Goal: Task Accomplishment & Management: Manage account settings

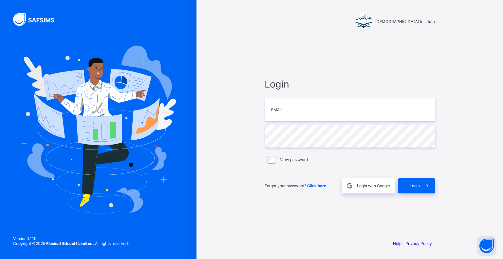
click at [342, 122] on div "Login Email Password View password Forgot your password? Click here Login with …" at bounding box center [350, 135] width 170 height 115
click at [342, 116] on input "email" at bounding box center [350, 109] width 170 height 23
type input "**********"
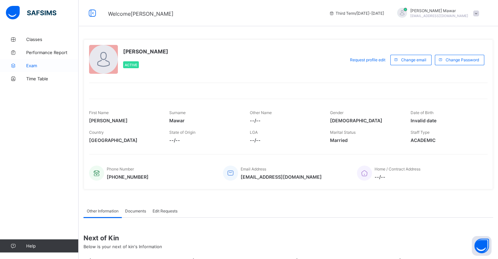
click at [34, 65] on span "Exam" at bounding box center [52, 65] width 52 height 5
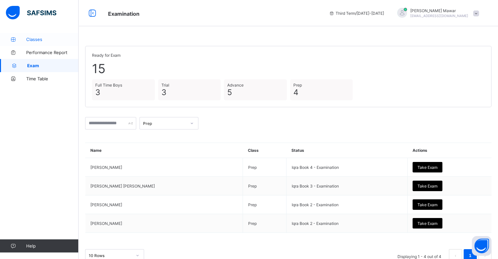
click at [44, 41] on span "Classes" at bounding box center [52, 39] width 52 height 5
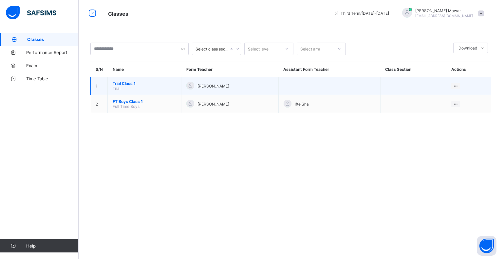
click at [126, 82] on span "Trial Class 1" at bounding box center [145, 83] width 64 height 5
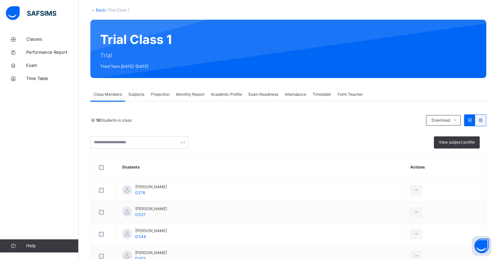
scroll to position [39, 0]
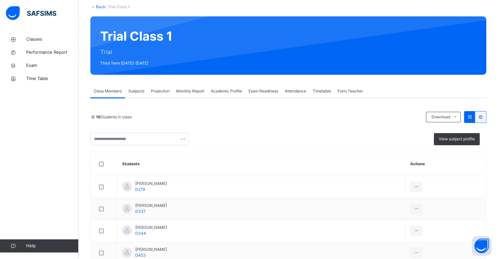
click at [298, 92] on span "Attendance" at bounding box center [295, 91] width 21 height 6
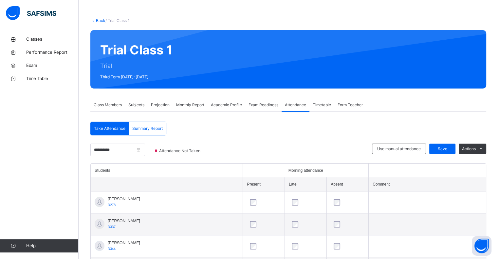
scroll to position [0, 0]
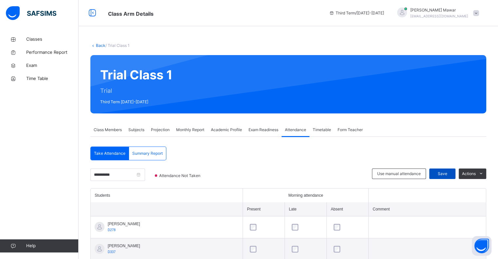
click at [448, 171] on span "Save" at bounding box center [442, 174] width 16 height 6
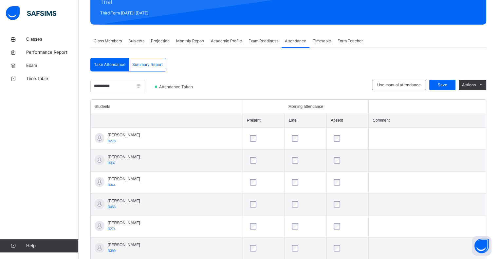
scroll to position [88, 0]
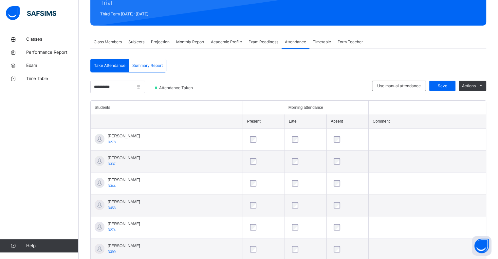
click at [135, 41] on span "Subjects" at bounding box center [136, 42] width 16 height 6
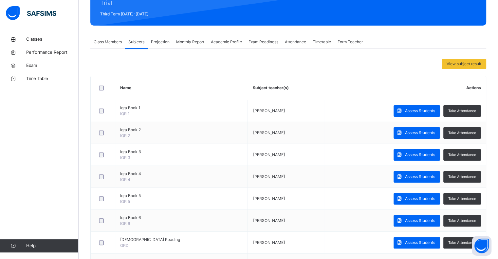
click at [103, 39] on span "Class Members" at bounding box center [108, 42] width 28 height 6
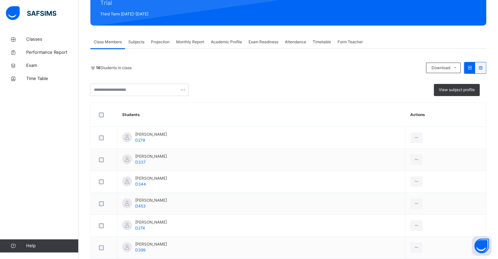
click at [136, 45] on div "Subjects" at bounding box center [136, 41] width 23 height 13
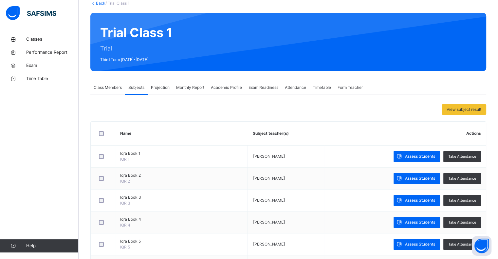
scroll to position [39, 0]
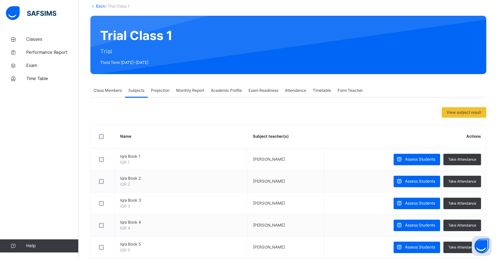
click at [107, 87] on span "Class Members" at bounding box center [108, 90] width 28 height 6
